Goal: Information Seeking & Learning: Check status

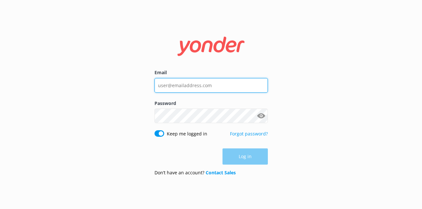
type input "[PERSON_NAME][EMAIL_ADDRESS][DOMAIN_NAME]"
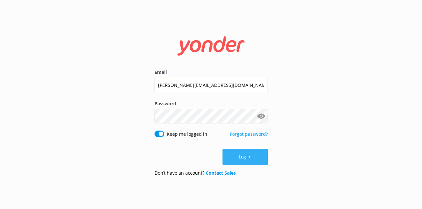
click at [229, 151] on button "Log in" at bounding box center [244, 157] width 45 height 16
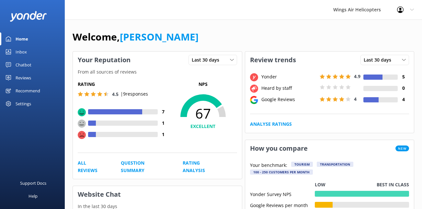
click at [31, 80] on link "Reviews" at bounding box center [32, 77] width 65 height 13
